Goal: Task Accomplishment & Management: Manage account settings

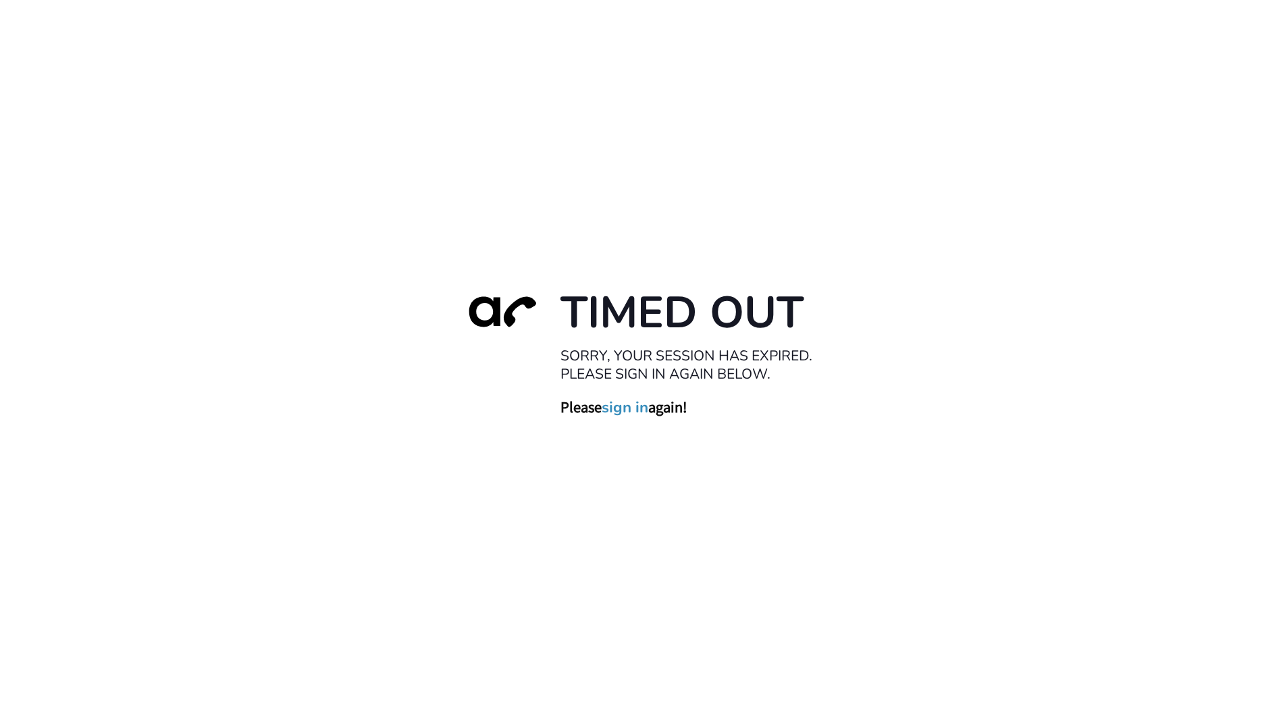
click at [611, 404] on link "sign in" at bounding box center [624, 407] width 47 height 19
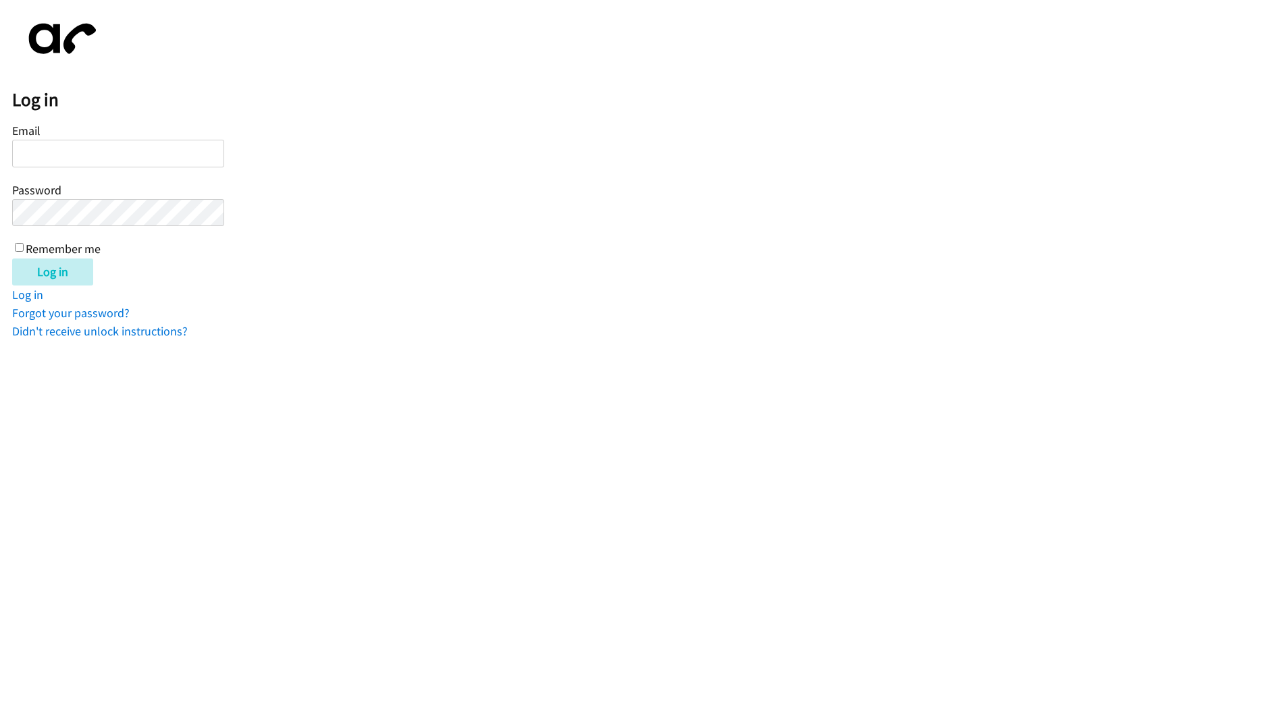
type input "c"
click at [169, 155] on input "marie" at bounding box center [118, 154] width 212 height 28
type input "marie@newfoundrentals.com"
click at [12, 259] on input "Log in" at bounding box center [52, 272] width 81 height 27
